Goal: Navigation & Orientation: Go to known website

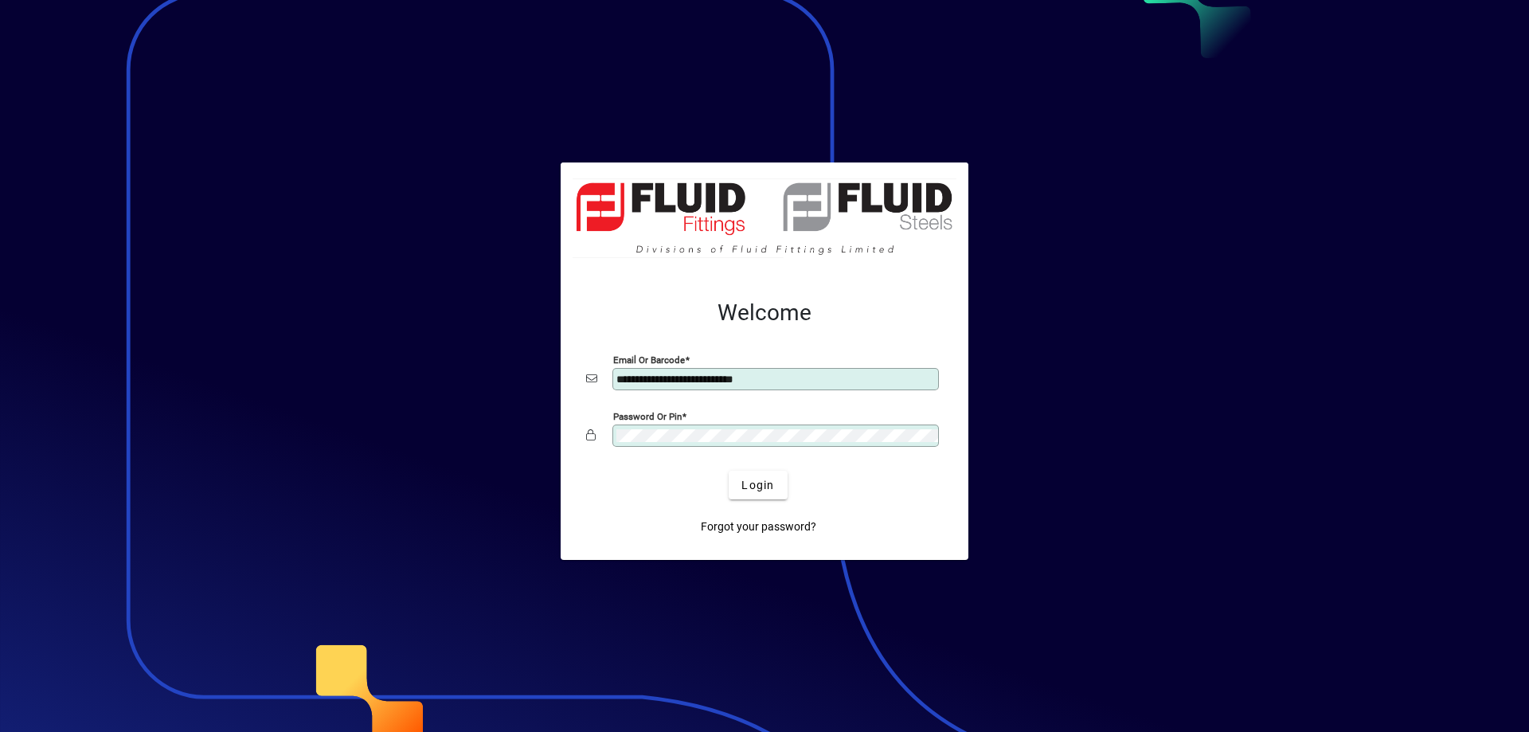
click at [103, 299] on div at bounding box center [764, 366] width 1529 height 732
click at [765, 487] on span "Login" at bounding box center [758, 485] width 33 height 17
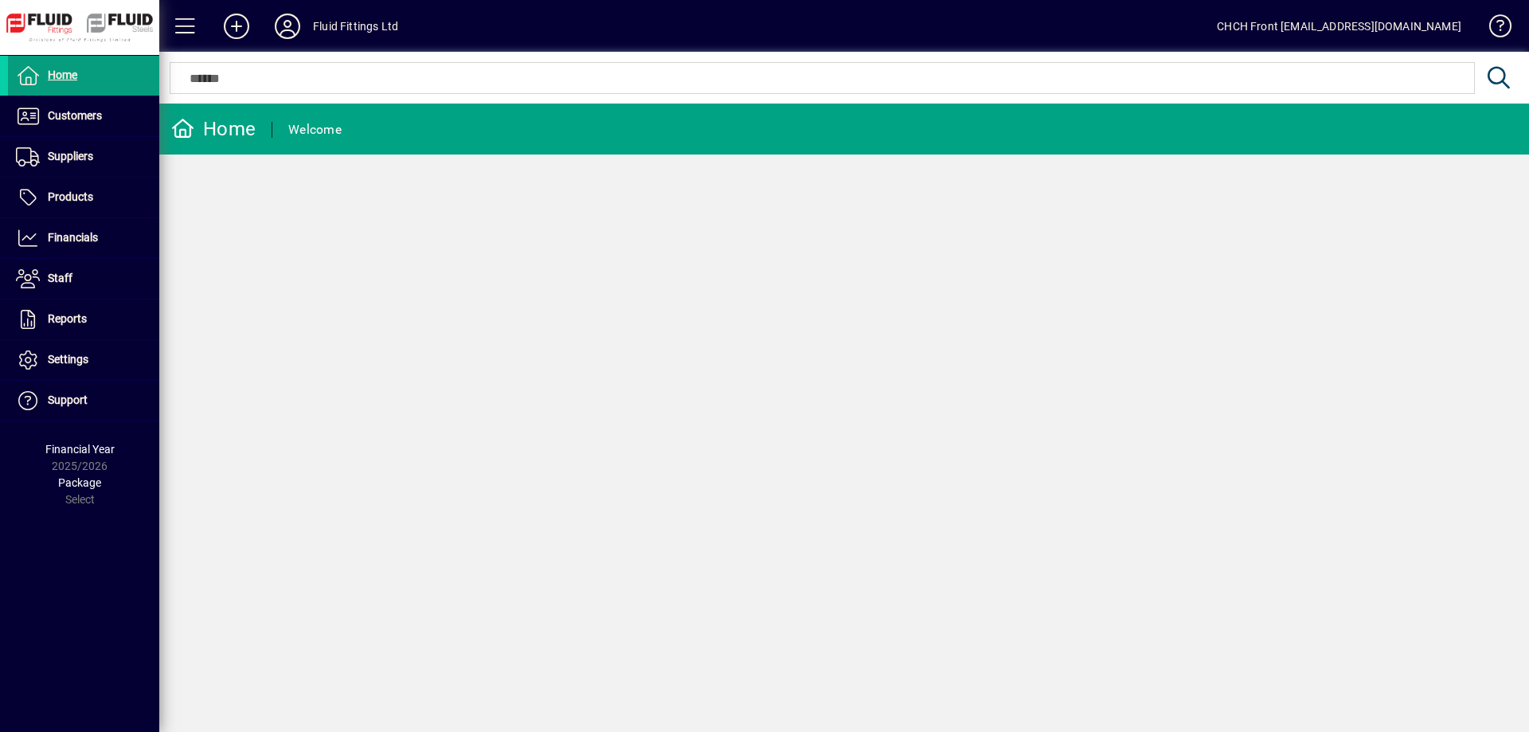
click at [479, 135] on mat-toolbar-row "Home Welcome" at bounding box center [844, 129] width 1370 height 51
click at [298, 23] on icon at bounding box center [288, 26] width 32 height 25
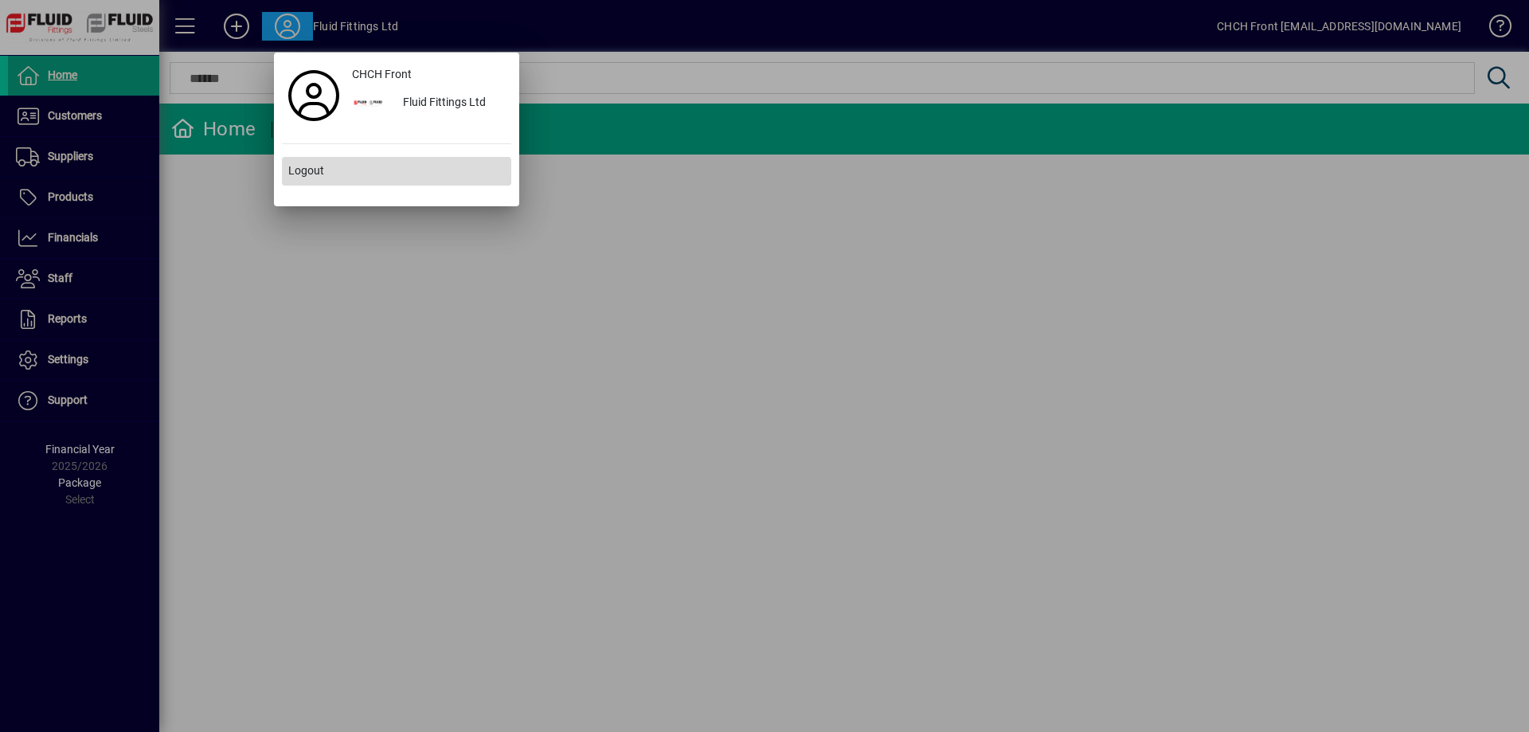
click at [339, 167] on span at bounding box center [396, 171] width 229 height 38
